Goal: Information Seeking & Learning: Learn about a topic

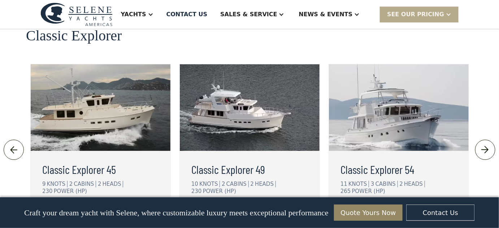
scroll to position [1610, 0]
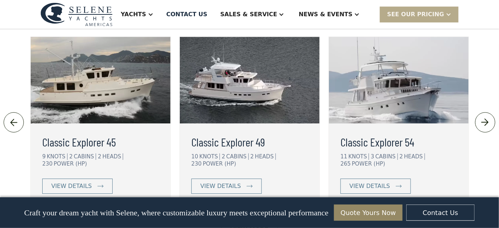
click at [239, 223] on link "View More" at bounding box center [250, 230] width 56 height 15
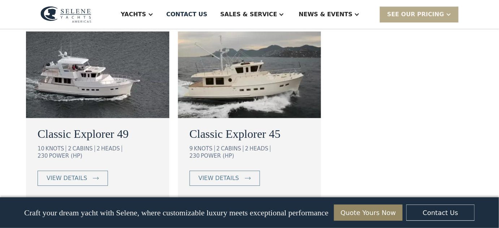
scroll to position [624, 0]
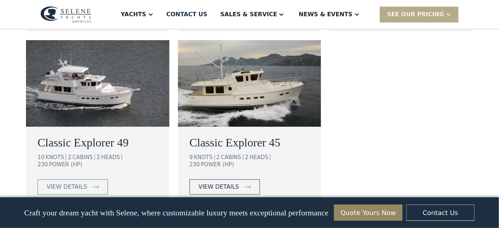
click at [219, 183] on div "view details" at bounding box center [219, 187] width 40 height 9
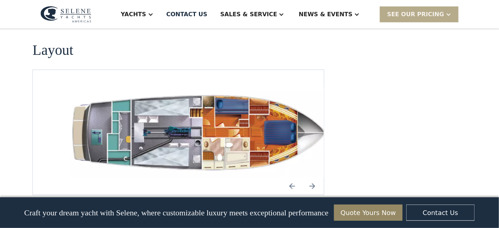
scroll to position [1084, 0]
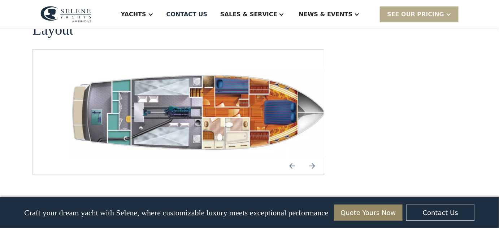
click at [294, 158] on img "Previous slide" at bounding box center [292, 166] width 17 height 17
click at [293, 158] on img "Previous slide" at bounding box center [292, 166] width 17 height 17
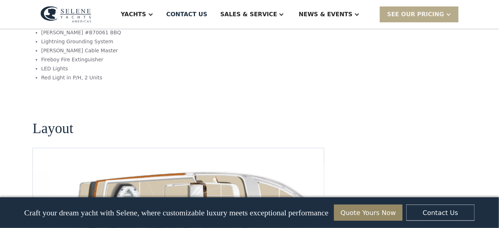
scroll to position [887, 0]
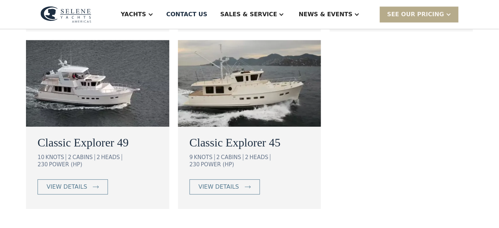
click at [261, 81] on img at bounding box center [249, 83] width 143 height 87
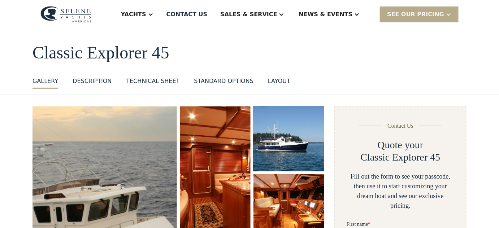
scroll to position [65, 0]
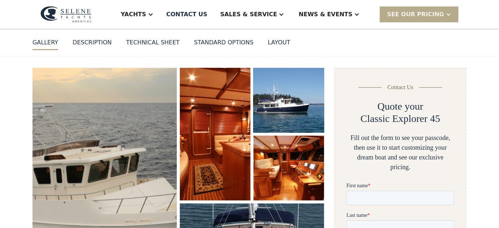
click at [289, 101] on img "open lightbox" at bounding box center [289, 100] width 75 height 69
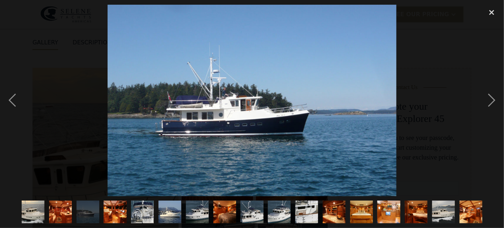
click at [40, 214] on img "show item 1 of 17" at bounding box center [33, 212] width 34 height 23
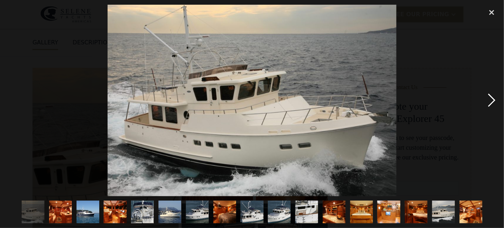
click at [490, 101] on div "next image" at bounding box center [492, 101] width 25 height 192
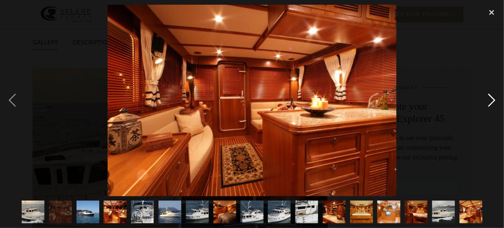
click at [489, 101] on div "next image" at bounding box center [492, 101] width 25 height 192
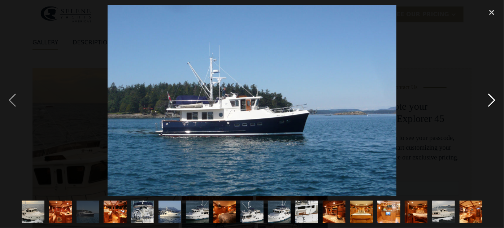
click at [489, 101] on div "next image" at bounding box center [492, 101] width 25 height 192
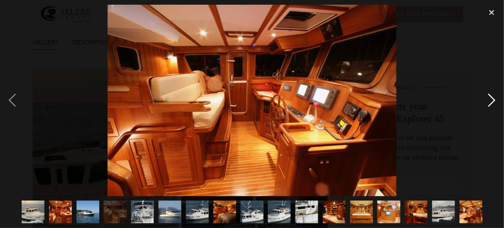
click at [489, 101] on div "next image" at bounding box center [492, 101] width 25 height 192
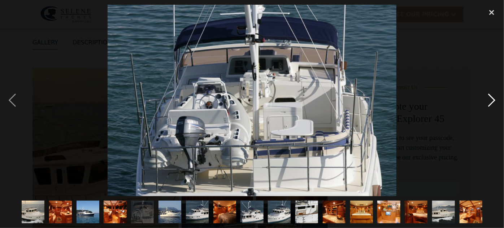
click at [489, 101] on div "next image" at bounding box center [492, 101] width 25 height 192
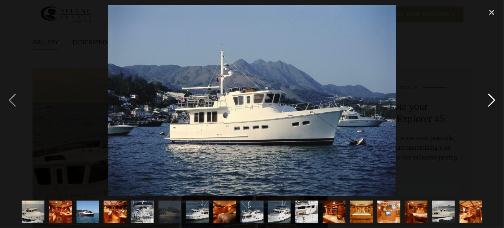
click at [489, 101] on div "next image" at bounding box center [492, 101] width 25 height 192
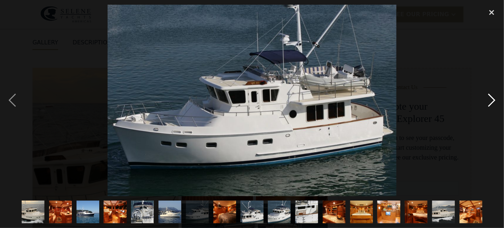
click at [489, 101] on div "next image" at bounding box center [492, 101] width 25 height 192
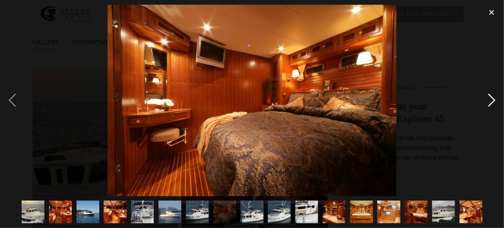
click at [489, 101] on div "next image" at bounding box center [492, 101] width 25 height 192
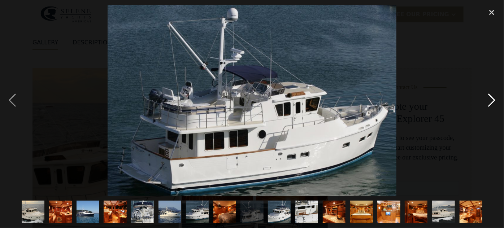
click at [489, 101] on div "next image" at bounding box center [492, 101] width 25 height 192
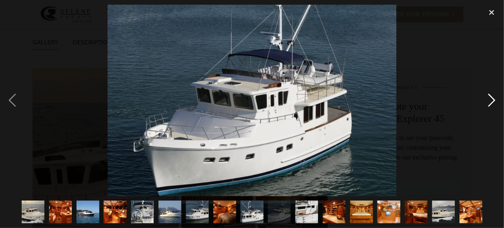
click at [489, 101] on div "next image" at bounding box center [492, 101] width 25 height 192
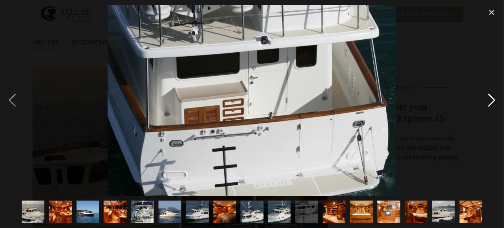
click at [489, 101] on div "next image" at bounding box center [492, 101] width 25 height 192
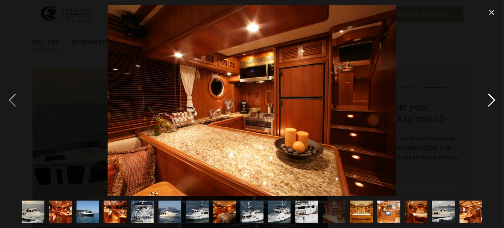
click at [489, 101] on div "next image" at bounding box center [492, 101] width 25 height 192
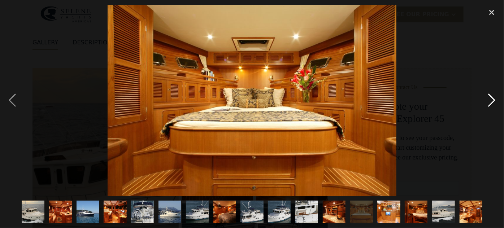
click at [489, 101] on div "next image" at bounding box center [492, 101] width 25 height 192
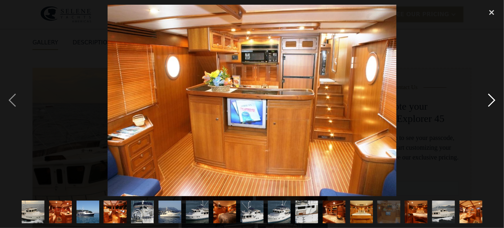
click at [489, 101] on div "next image" at bounding box center [492, 101] width 25 height 192
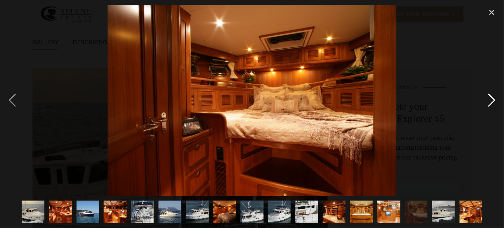
click at [489, 101] on div "next image" at bounding box center [492, 101] width 25 height 192
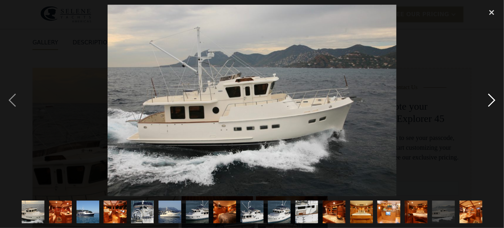
click at [489, 101] on div "next image" at bounding box center [492, 101] width 25 height 192
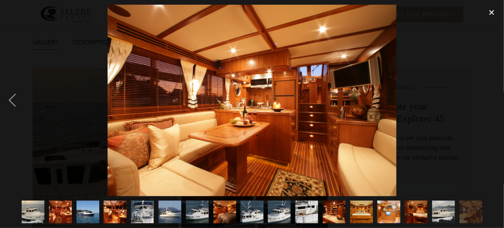
click at [489, 101] on div "next image" at bounding box center [492, 101] width 25 height 192
click at [11, 102] on div "previous image" at bounding box center [12, 101] width 25 height 192
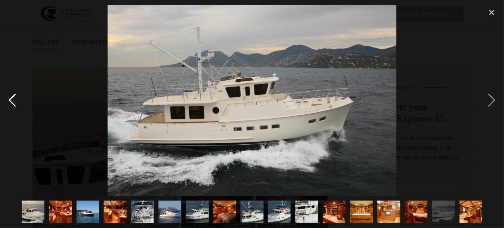
click at [11, 102] on div "previous image" at bounding box center [12, 101] width 25 height 192
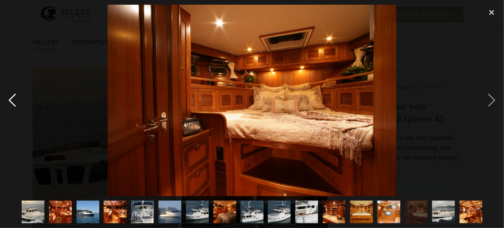
click at [11, 102] on div "previous image" at bounding box center [12, 101] width 25 height 192
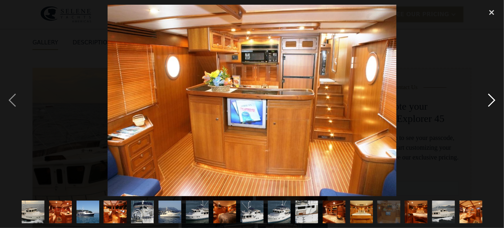
click at [492, 100] on div "next image" at bounding box center [492, 101] width 25 height 192
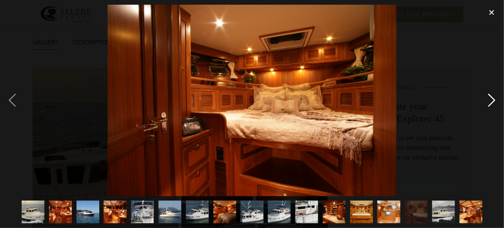
click at [492, 100] on div "next image" at bounding box center [492, 101] width 25 height 192
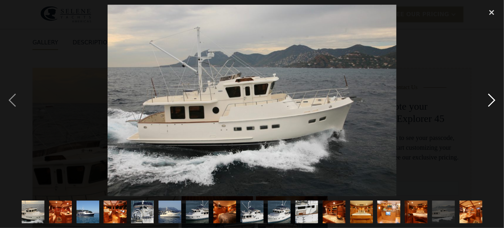
click at [492, 100] on div "next image" at bounding box center [492, 101] width 25 height 192
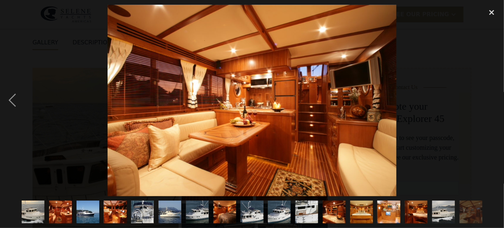
click at [492, 100] on div "next image" at bounding box center [492, 101] width 25 height 192
click at [492, 14] on div "close lightbox" at bounding box center [492, 13] width 25 height 16
